Goal: Information Seeking & Learning: Learn about a topic

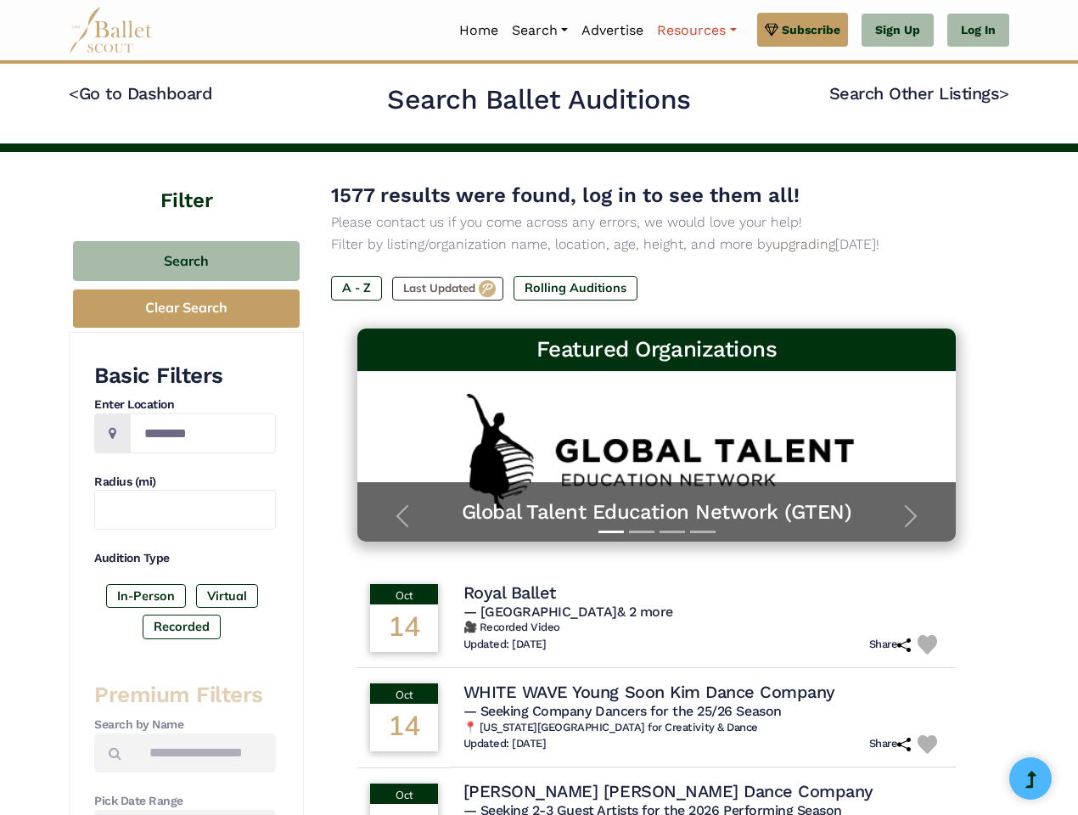
click at [695, 31] on link "Resources" at bounding box center [696, 31] width 92 height 36
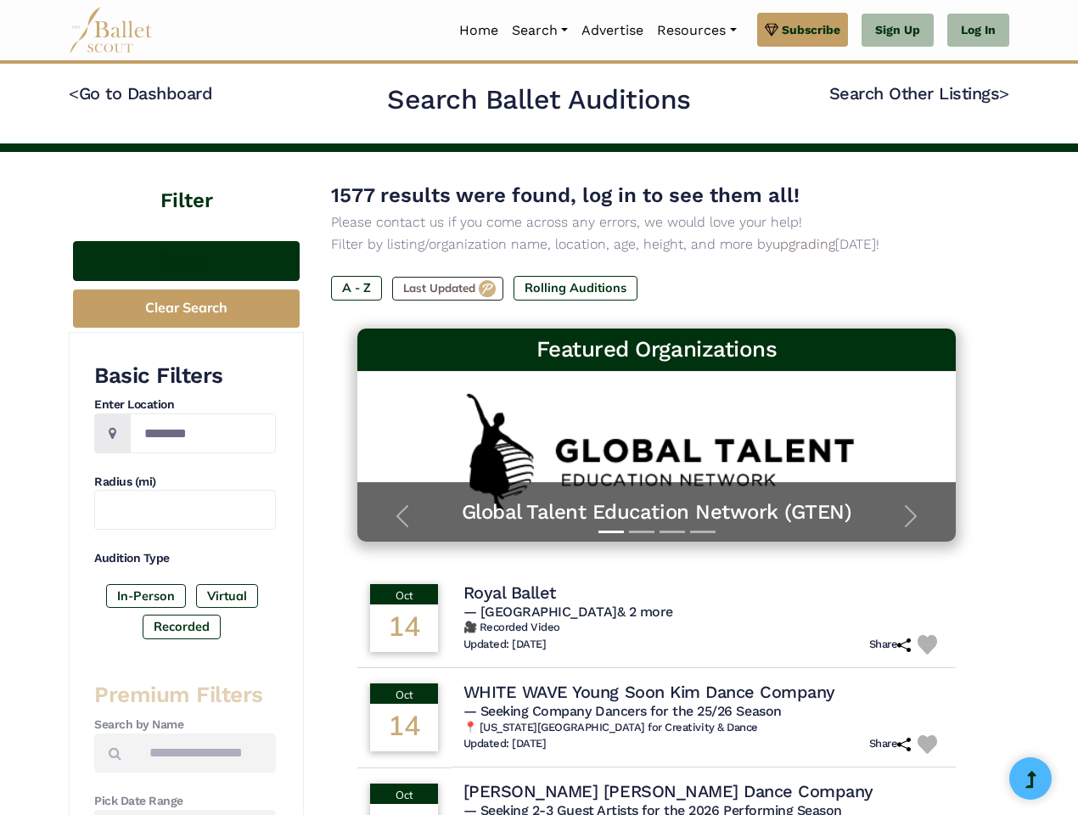
click at [186, 261] on button "Search" at bounding box center [186, 261] width 227 height 40
click at [186, 308] on button "Clear Search" at bounding box center [186, 308] width 227 height 38
click at [146, 596] on label "In-Person" at bounding box center [146, 596] width 80 height 24
click at [226, 596] on label "Virtual" at bounding box center [227, 596] width 62 height 24
click at [182, 626] on label "Recorded" at bounding box center [182, 626] width 78 height 24
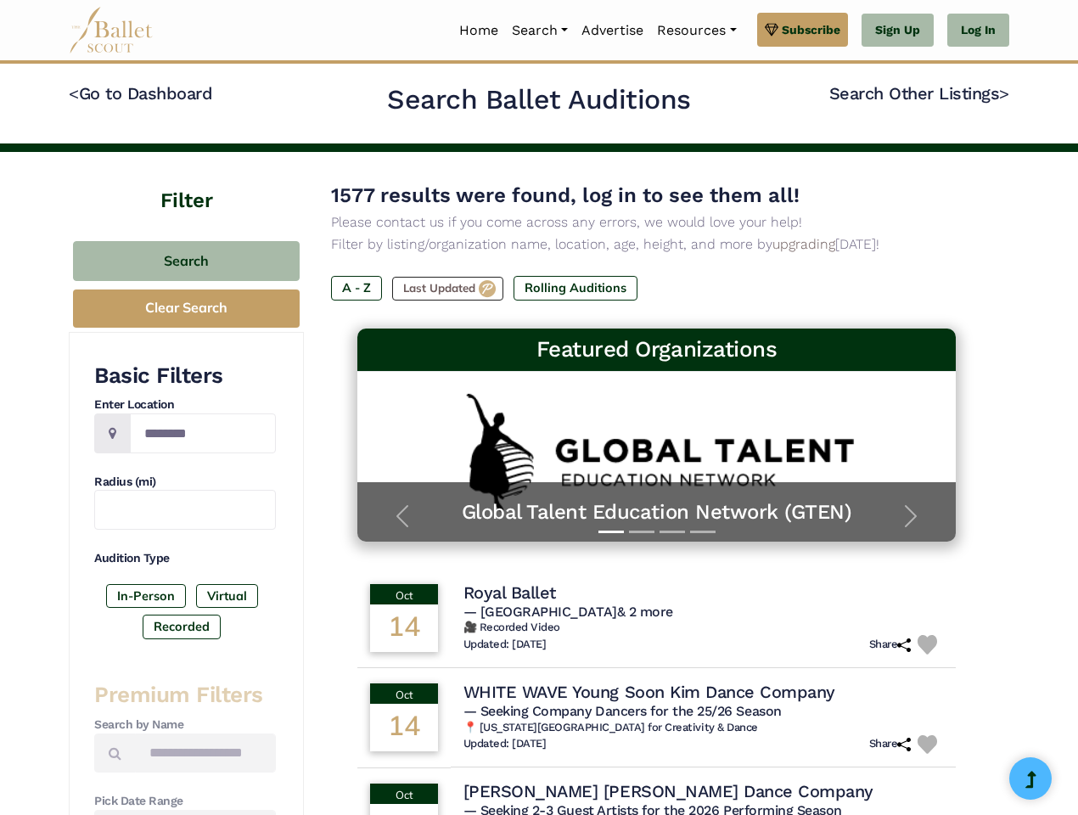
click at [356, 288] on label "A - Z" at bounding box center [356, 288] width 51 height 24
click at [449, 289] on label "Last Updated" at bounding box center [447, 289] width 111 height 24
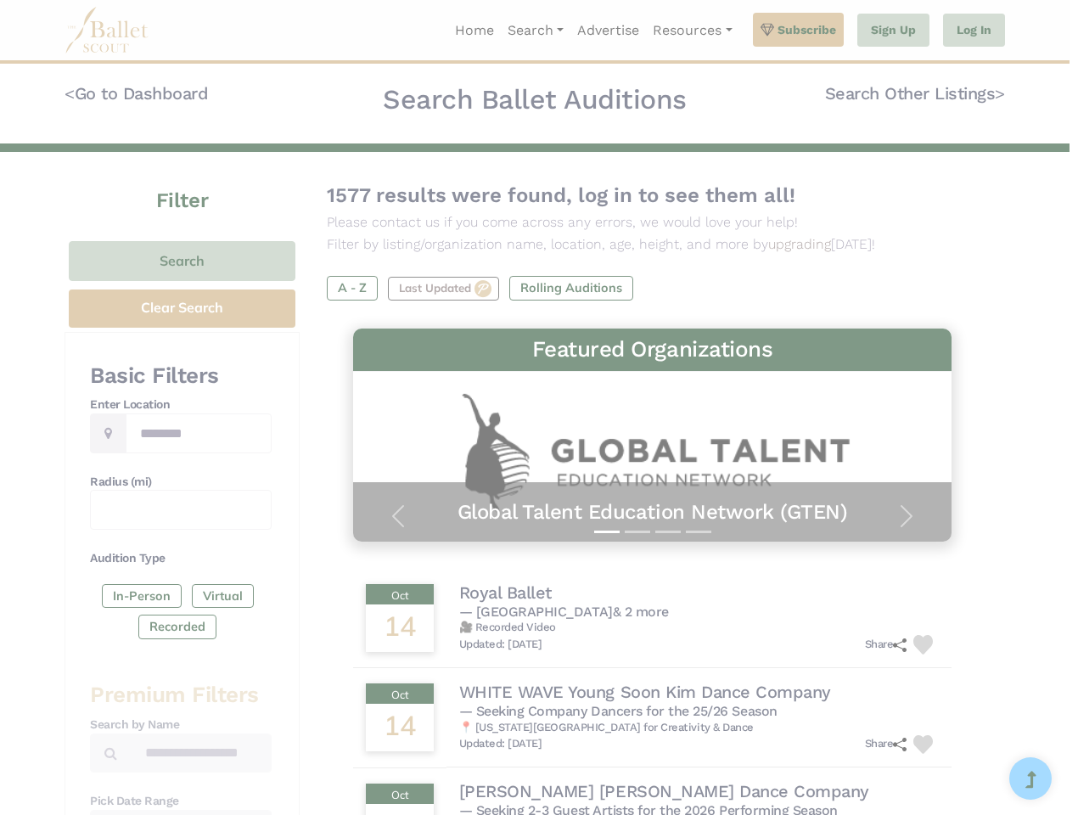
click at [0, 0] on h5 "Premium Feature" at bounding box center [0, 0] width 0 height 0
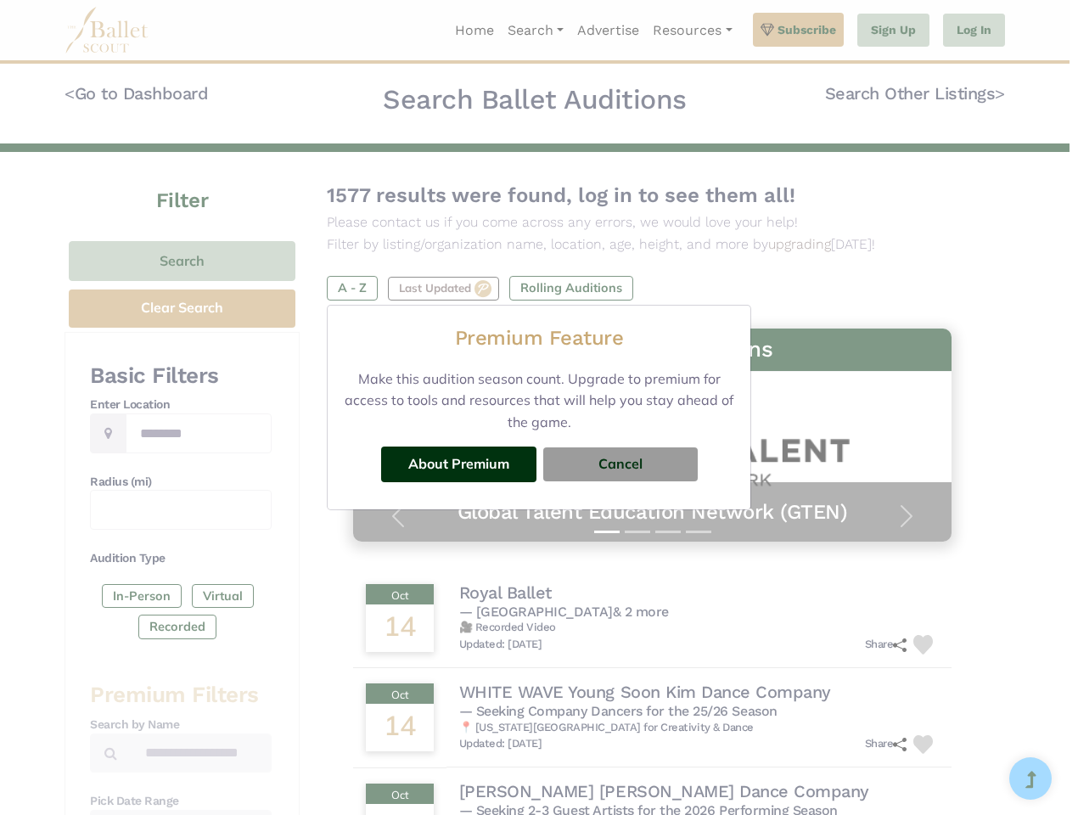
click at [657, 618] on div "Premium Feature Make this audition season count. Upgrade to premium for access …" at bounding box center [539, 407] width 1078 height 815
